Goal: Information Seeking & Learning: Learn about a topic

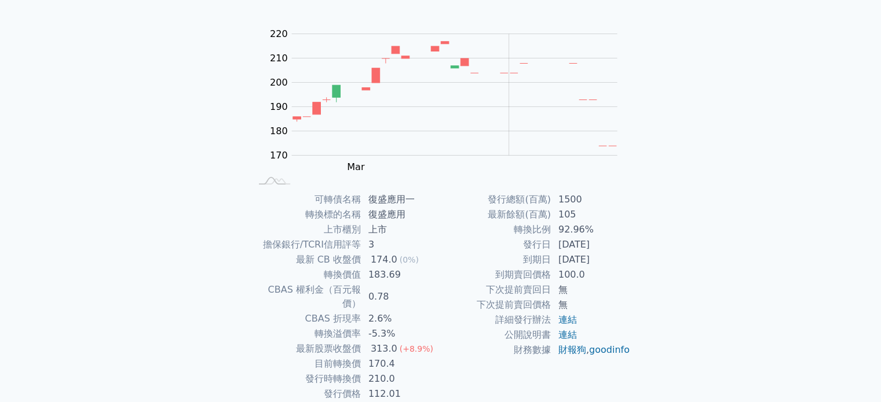
scroll to position [116, 0]
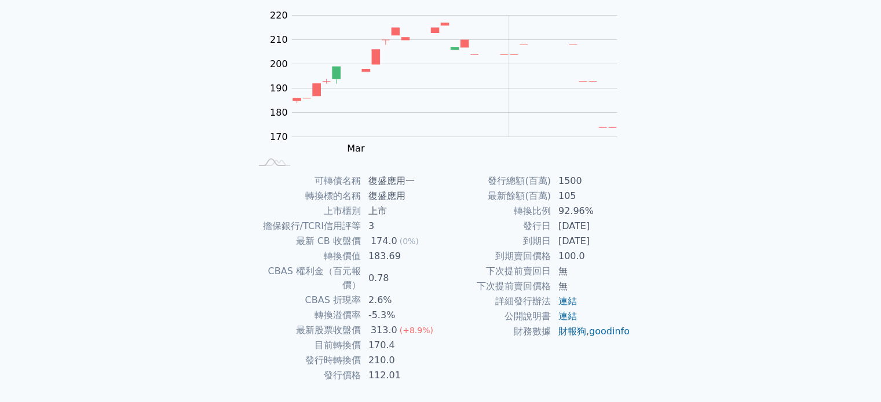
click at [778, 181] on div "可轉債列表 財務數據 可轉債列表 財務數據 登入／註冊 登入／註冊 可轉債列表 › 66701 復盛應用一 66701 復盛應用一 可轉債詳細資訊 Zoom …" at bounding box center [440, 159] width 881 height 550
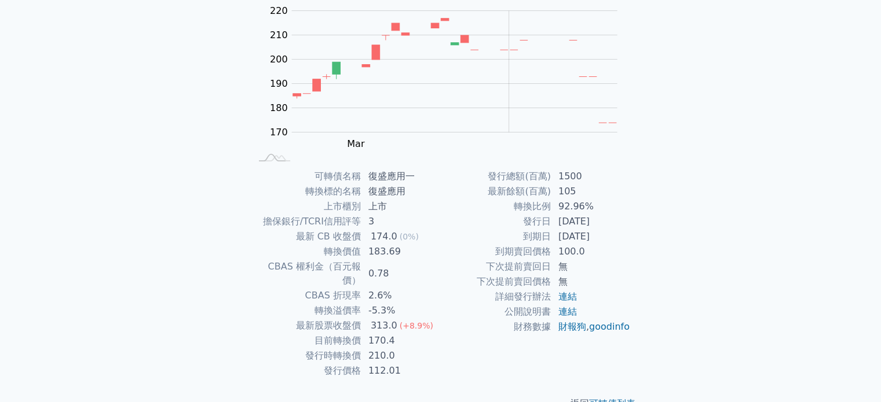
scroll to position [134, 0]
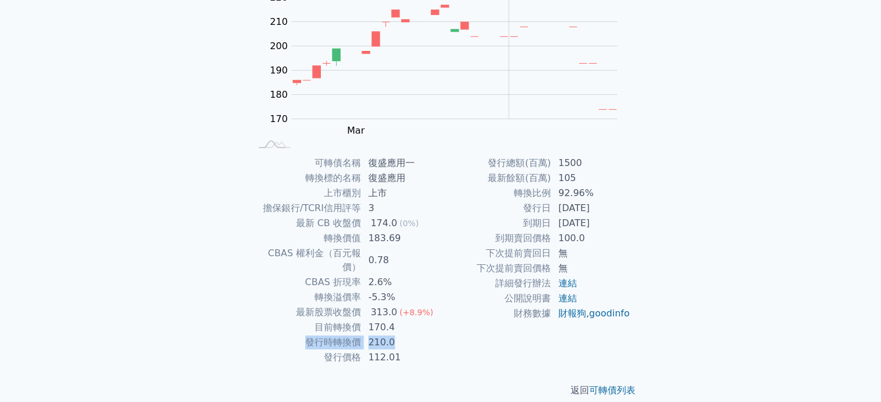
drag, startPoint x: 305, startPoint y: 328, endPoint x: 391, endPoint y: 327, distance: 86.9
click at [391, 335] on tr "發行時轉換價 210.0" at bounding box center [346, 342] width 190 height 15
copy tr "發行時轉換價 210.0"
click at [393, 365] on div "返回 可轉債列表" at bounding box center [441, 390] width 408 height 51
drag, startPoint x: 301, startPoint y: 323, endPoint x: 398, endPoint y: 342, distance: 99.1
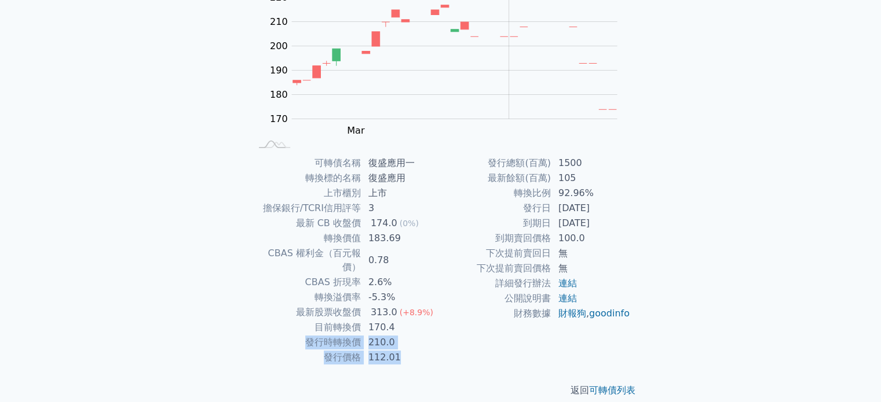
click at [398, 342] on tbody "可轉債名稱 復盛應用一 轉換標的名稱 復盛應用 上市櫃別 上市 擔保銀行/TCRI信用評等 3 最新 CB 收盤價 174.0 (0%) 轉換價值 183.6…" at bounding box center [346, 261] width 190 height 210
copy tbody "發行時轉換價 210.0 發行價格 112.01"
click at [378, 368] on div "返回 可轉債列表" at bounding box center [441, 390] width 408 height 51
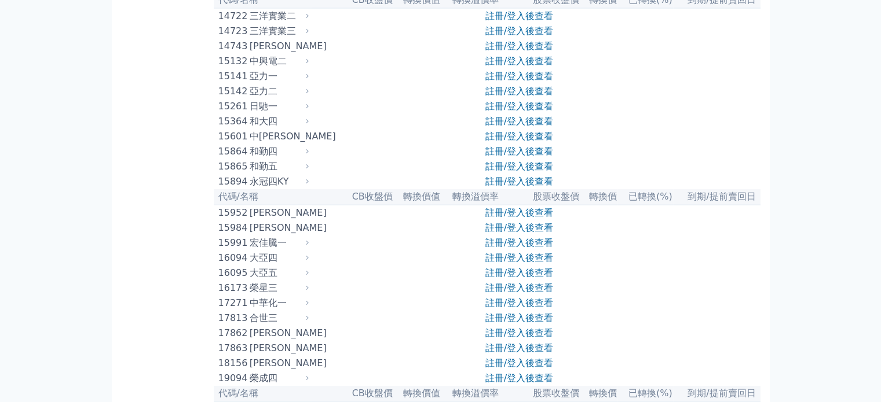
scroll to position [347, 0]
